Goal: Information Seeking & Learning: Learn about a topic

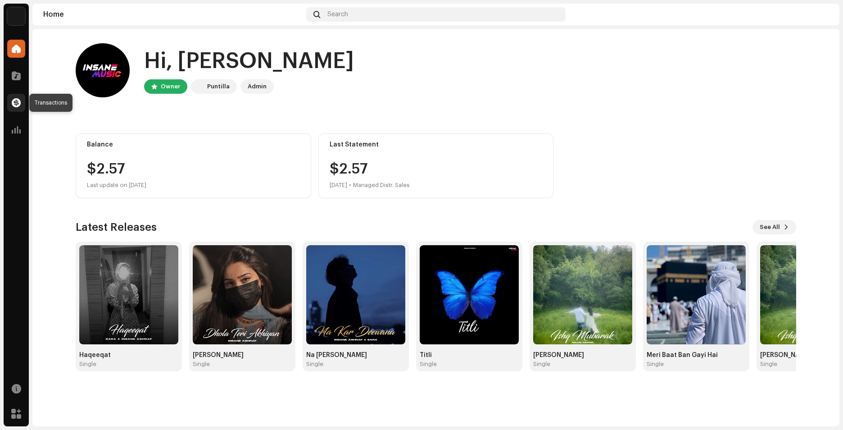
click at [19, 101] on span at bounding box center [16, 102] width 9 height 7
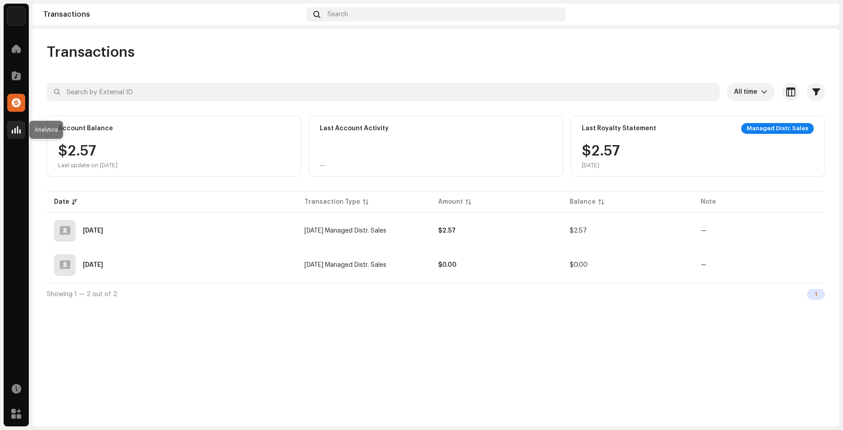
click at [10, 130] on div at bounding box center [16, 130] width 18 height 18
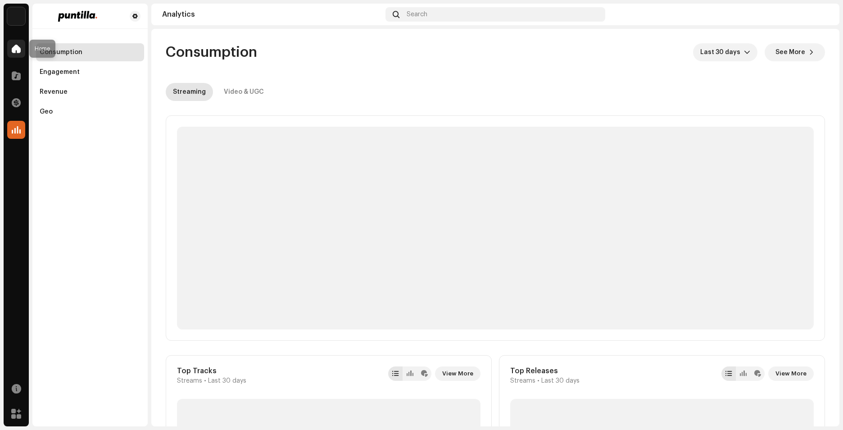
click at [17, 42] on div at bounding box center [16, 49] width 18 height 18
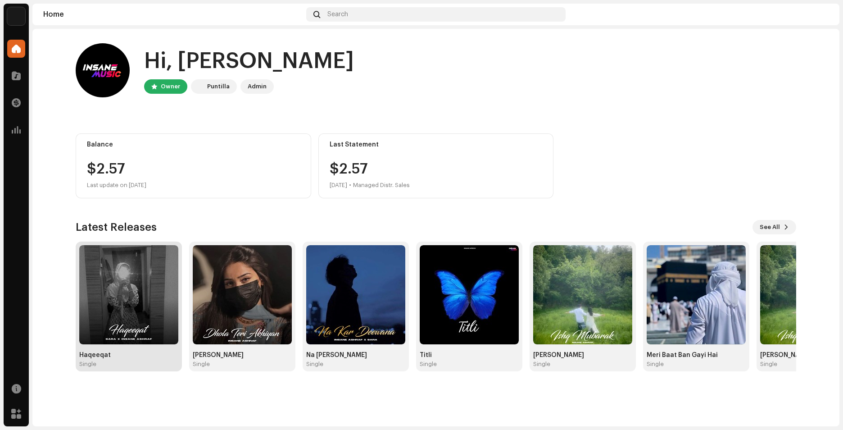
click at [150, 323] on img at bounding box center [128, 294] width 99 height 99
click at [152, 324] on img at bounding box center [128, 294] width 99 height 99
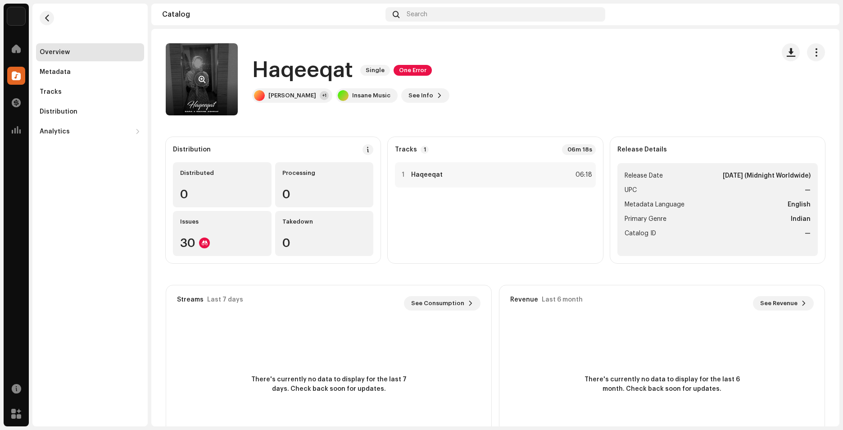
click at [214, 83] on re-a-cover at bounding box center [202, 79] width 72 height 72
drag, startPoint x: 260, startPoint y: 68, endPoint x: 305, endPoint y: 75, distance: 44.7
click at [305, 75] on h1 "Haqeeqat" at bounding box center [302, 70] width 101 height 29
click at [553, 56] on div "Haqeeqat Single One Error [PERSON_NAME] +1 Insane Music See Info" at bounding box center [467, 79] width 602 height 72
